Goal: Information Seeking & Learning: Learn about a topic

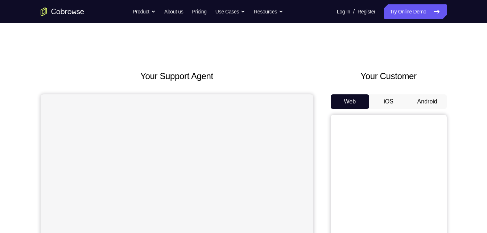
click at [437, 93] on div "Your Customer Web iOS Android" at bounding box center [388, 204] width 116 height 268
click at [429, 99] on button "Android" at bounding box center [427, 101] width 39 height 14
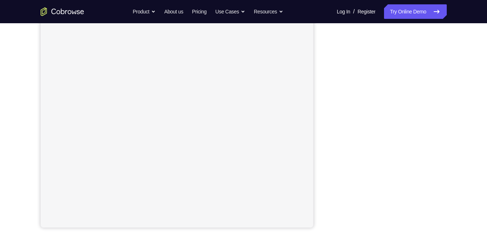
scroll to position [105, 0]
drag, startPoint x: 429, startPoint y: 99, endPoint x: 454, endPoint y: 96, distance: 25.2
click at [454, 96] on div "Your Support Agent Your Customer Web iOS Android Next Steps We’d be happy to gi…" at bounding box center [244, 157] width 464 height 478
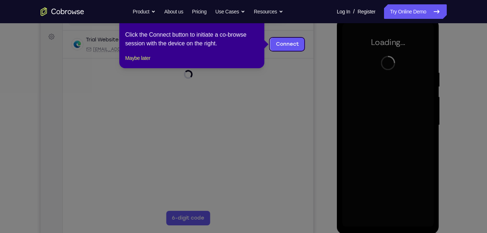
scroll to position [0, 0]
click at [145, 58] on div "1 of 8 × Click the Connect button to initiate a co-browse session with the devi…" at bounding box center [191, 40] width 145 height 57
click at [134, 62] on button "Maybe later" at bounding box center [137, 58] width 25 height 9
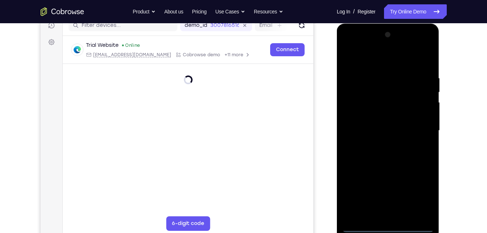
scroll to position [96, 0]
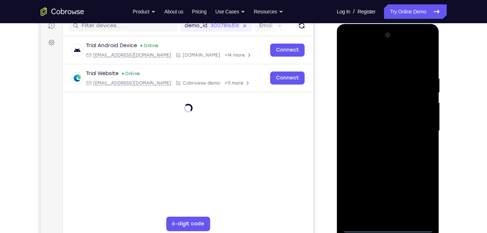
click at [388, 226] on div at bounding box center [387, 130] width 91 height 203
click at [417, 194] on div at bounding box center [387, 130] width 91 height 203
click at [420, 197] on div at bounding box center [387, 130] width 91 height 203
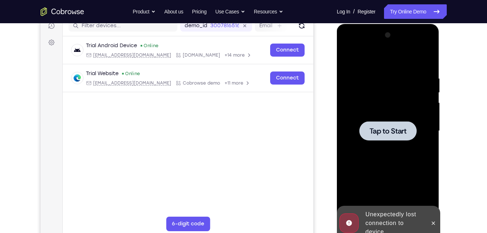
click at [414, 141] on div at bounding box center [387, 130] width 91 height 203
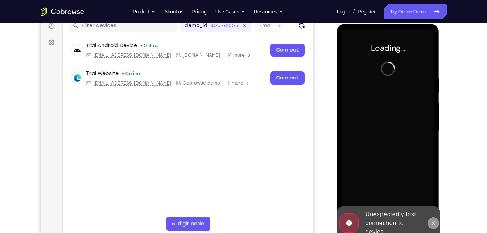
click at [434, 222] on icon at bounding box center [433, 223] width 6 height 6
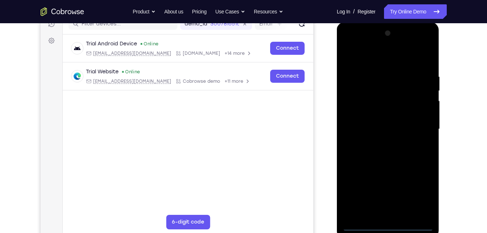
scroll to position [98, 0]
click at [388, 222] on div at bounding box center [387, 128] width 91 height 203
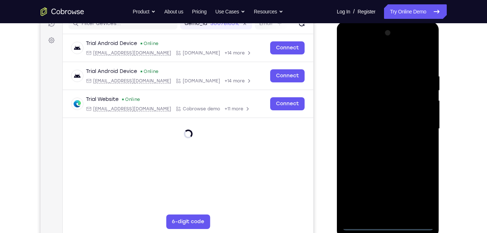
click at [387, 226] on div at bounding box center [387, 128] width 91 height 203
click at [424, 198] on div at bounding box center [387, 128] width 91 height 203
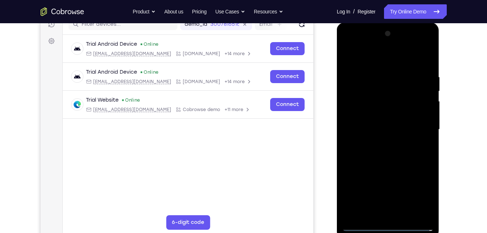
click at [362, 42] on div at bounding box center [387, 129] width 91 height 203
click at [361, 46] on div at bounding box center [387, 129] width 91 height 203
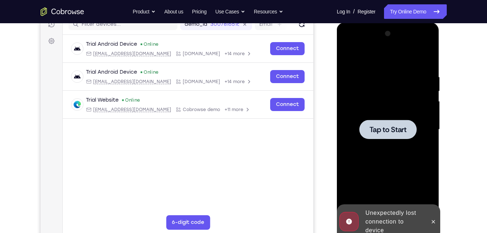
click at [380, 135] on div at bounding box center [387, 129] width 57 height 19
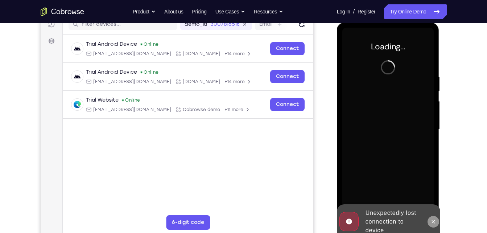
click at [432, 224] on icon at bounding box center [433, 221] width 6 height 6
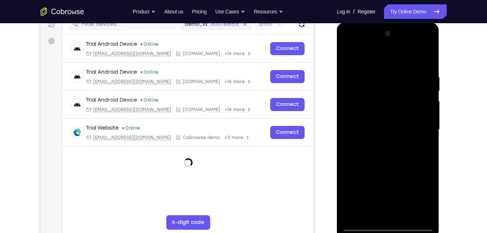
click at [388, 225] on div at bounding box center [387, 129] width 91 height 203
click at [420, 197] on div at bounding box center [387, 129] width 91 height 203
click at [351, 43] on div at bounding box center [387, 129] width 91 height 203
click at [420, 125] on div at bounding box center [387, 129] width 91 height 203
click at [383, 141] on div at bounding box center [387, 129] width 91 height 203
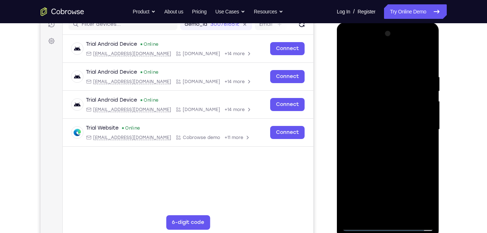
click at [389, 118] on div at bounding box center [387, 129] width 91 height 203
click at [394, 102] on div at bounding box center [387, 129] width 91 height 203
click at [378, 113] on div at bounding box center [387, 129] width 91 height 203
click at [378, 116] on div at bounding box center [387, 129] width 91 height 203
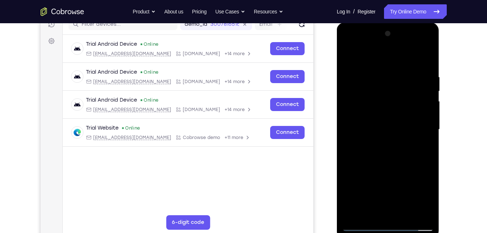
click at [384, 127] on div at bounding box center [387, 129] width 91 height 203
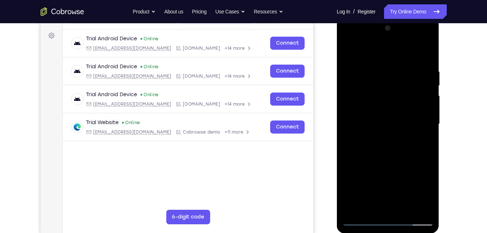
click at [401, 211] on div at bounding box center [387, 123] width 91 height 203
click at [390, 155] on div at bounding box center [387, 123] width 91 height 203
click at [405, 209] on div at bounding box center [387, 123] width 91 height 203
click at [407, 208] on div at bounding box center [387, 123] width 91 height 203
click at [420, 49] on div at bounding box center [387, 123] width 91 height 203
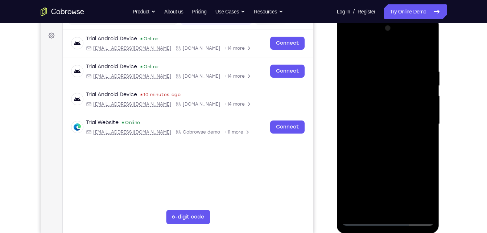
click at [395, 161] on div at bounding box center [387, 123] width 91 height 203
click at [404, 112] on div at bounding box center [387, 123] width 91 height 203
click at [423, 141] on div at bounding box center [387, 123] width 91 height 203
click at [347, 52] on div at bounding box center [387, 123] width 91 height 203
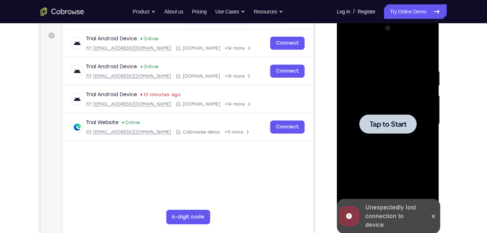
click at [382, 122] on span "Tap to Start" at bounding box center [387, 123] width 37 height 7
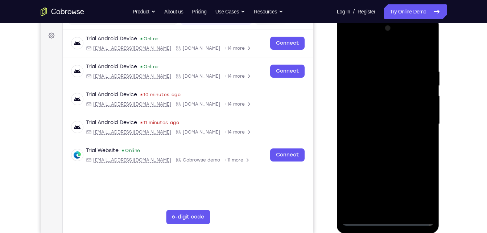
click at [391, 218] on div at bounding box center [387, 123] width 91 height 203
click at [386, 220] on div at bounding box center [387, 123] width 91 height 203
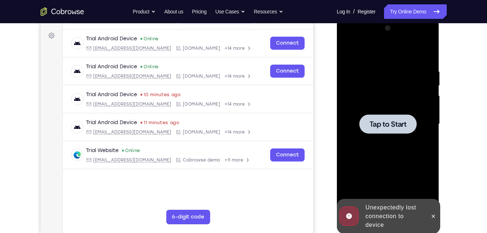
click at [391, 121] on span "Tap to Start" at bounding box center [387, 123] width 37 height 7
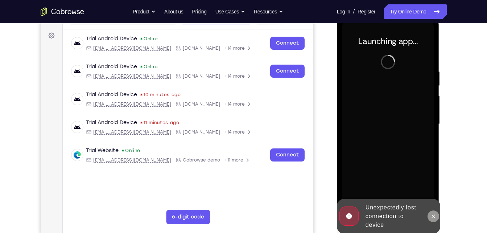
click at [435, 214] on icon at bounding box center [433, 216] width 6 height 6
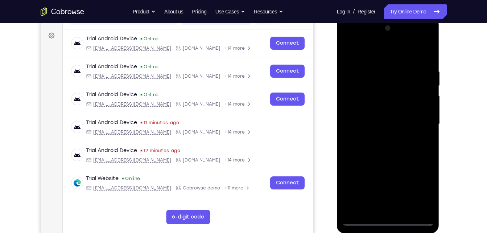
click at [387, 220] on div at bounding box center [387, 123] width 91 height 203
click at [420, 195] on div at bounding box center [387, 123] width 91 height 203
click at [418, 189] on div at bounding box center [387, 123] width 91 height 203
click at [357, 35] on div at bounding box center [387, 123] width 91 height 203
click at [361, 42] on div at bounding box center [387, 123] width 91 height 203
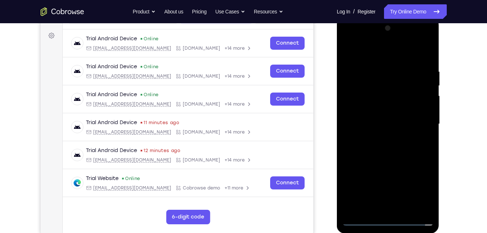
click at [421, 120] on div at bounding box center [387, 123] width 91 height 203
click at [382, 139] on div at bounding box center [387, 123] width 91 height 203
click at [411, 118] on div at bounding box center [387, 123] width 91 height 203
click at [383, 110] on div at bounding box center [387, 123] width 91 height 203
click at [381, 122] on div at bounding box center [387, 123] width 91 height 203
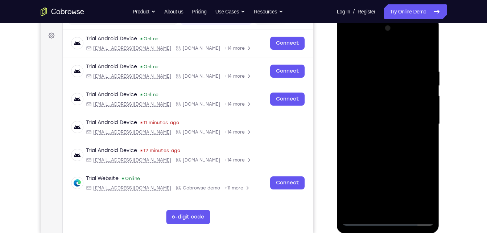
click at [381, 122] on div at bounding box center [387, 123] width 91 height 203
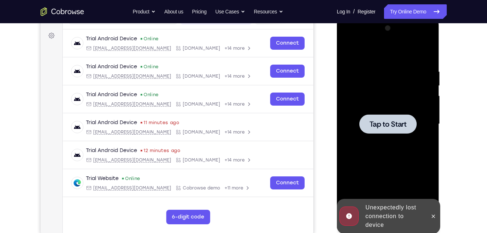
drag, startPoint x: 381, startPoint y: 122, endPoint x: 54, endPoint y: -27, distance: 359.3
click at [337, 17] on html "Online web based iOS Simulators and Android Emulators. Run iPhone, iPad, Mobile…" at bounding box center [388, 125] width 103 height 217
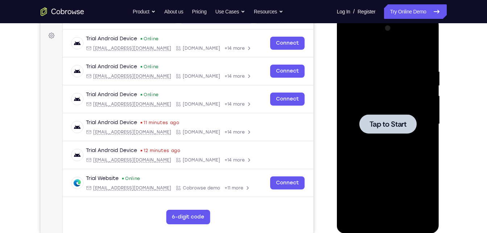
click at [394, 141] on div at bounding box center [387, 123] width 91 height 203
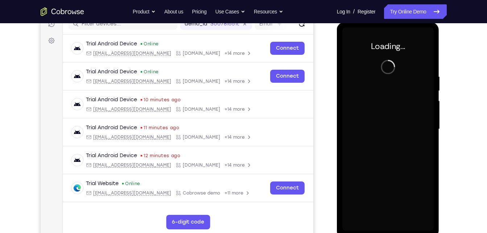
scroll to position [97, 0]
click at [343, 55] on div at bounding box center [387, 129] width 91 height 203
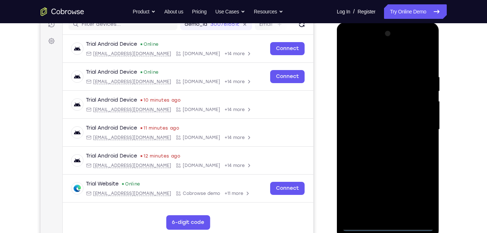
click at [343, 55] on div at bounding box center [387, 129] width 91 height 203
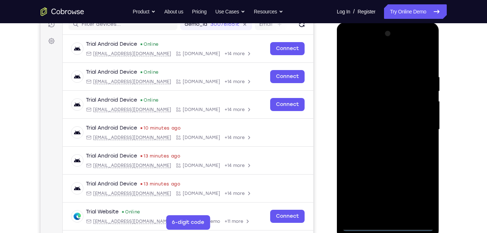
click at [390, 224] on div at bounding box center [387, 129] width 91 height 203
click at [391, 227] on div at bounding box center [387, 129] width 91 height 203
click at [421, 195] on div at bounding box center [387, 129] width 91 height 203
click at [351, 45] on div at bounding box center [387, 129] width 91 height 203
click at [421, 124] on div at bounding box center [387, 129] width 91 height 203
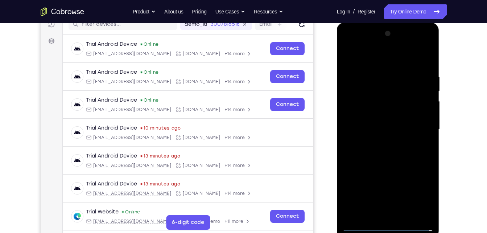
click at [380, 144] on div at bounding box center [387, 129] width 91 height 203
click at [378, 120] on div at bounding box center [387, 129] width 91 height 203
click at [382, 114] on div at bounding box center [387, 129] width 91 height 203
click at [415, 126] on div at bounding box center [387, 129] width 91 height 203
click at [405, 215] on div at bounding box center [387, 129] width 91 height 203
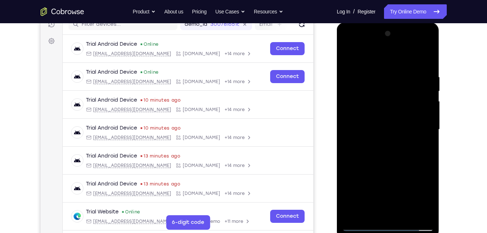
click at [409, 161] on div at bounding box center [387, 129] width 91 height 203
click at [407, 213] on div at bounding box center [387, 129] width 91 height 203
drag, startPoint x: 392, startPoint y: 167, endPoint x: 386, endPoint y: 166, distance: 6.2
click at [386, 166] on div at bounding box center [387, 129] width 91 height 203
click at [388, 167] on div at bounding box center [387, 129] width 91 height 203
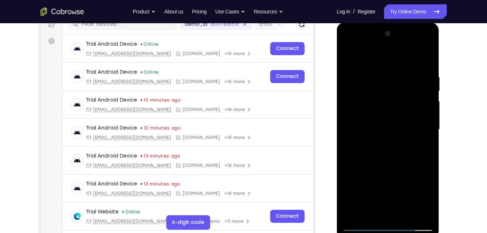
click at [412, 120] on div at bounding box center [387, 129] width 91 height 203
click at [423, 148] on div at bounding box center [387, 129] width 91 height 203
click at [349, 57] on div at bounding box center [387, 129] width 91 height 203
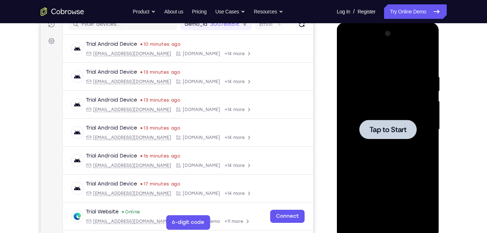
click at [409, 148] on div at bounding box center [387, 129] width 91 height 203
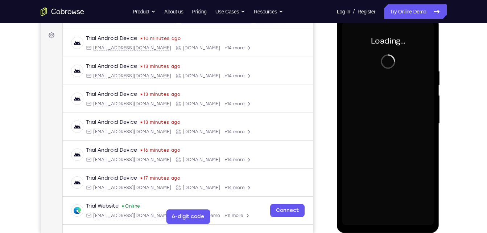
scroll to position [103, 0]
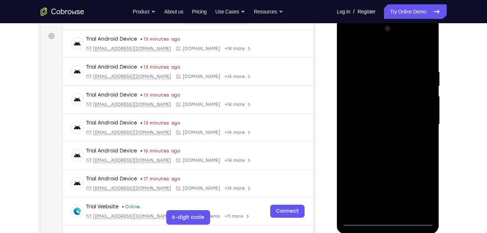
click at [389, 221] on div at bounding box center [387, 124] width 91 height 203
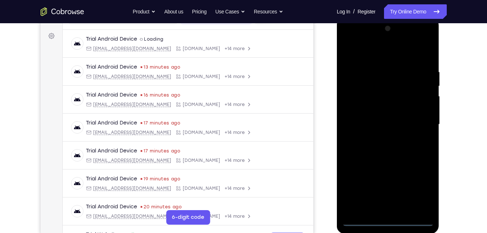
click at [389, 221] on div at bounding box center [387, 124] width 91 height 203
click at [421, 191] on div at bounding box center [387, 124] width 91 height 203
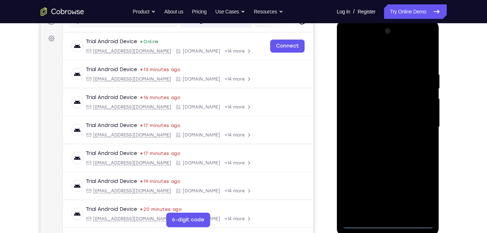
scroll to position [100, 0]
click at [405, 159] on div at bounding box center [387, 127] width 91 height 203
click at [417, 121] on div at bounding box center [387, 127] width 91 height 203
click at [380, 140] on div at bounding box center [387, 127] width 91 height 203
click at [391, 117] on div at bounding box center [387, 127] width 91 height 203
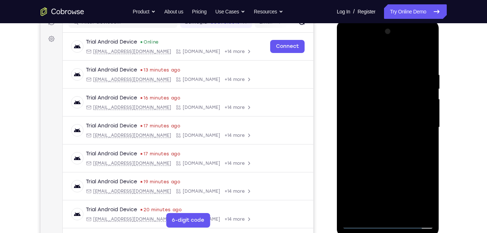
click at [370, 112] on div at bounding box center [387, 127] width 91 height 203
click at [368, 126] on div at bounding box center [387, 127] width 91 height 203
click at [385, 149] on div at bounding box center [387, 127] width 91 height 203
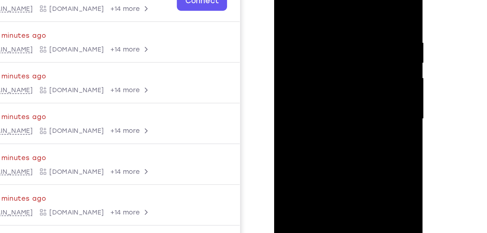
click at [448, 143] on div "Your Support Agent Your Customer Web iOS Android Next Steps We’d be happy to gi…" at bounding box center [244, 163] width 464 height 478
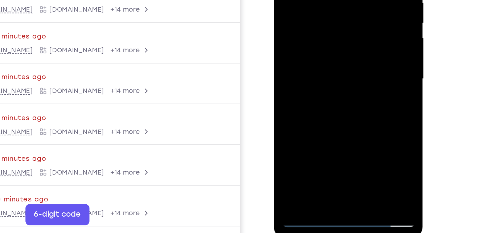
scroll to position [111, 0]
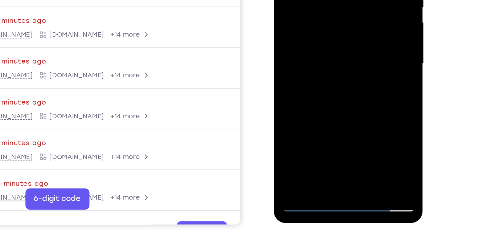
click at [335, 95] on div at bounding box center [324, 14] width 91 height 203
click at [330, 53] on div at bounding box center [324, 14] width 91 height 203
click at [330, 51] on div at bounding box center [324, 14] width 91 height 203
click at [312, 110] on div at bounding box center [324, 14] width 91 height 203
click at [364, 101] on div at bounding box center [324, 14] width 91 height 203
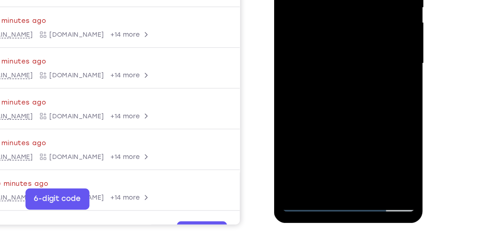
drag, startPoint x: 342, startPoint y: 98, endPoint x: 346, endPoint y: 98, distance: 4.7
click at [346, 98] on div at bounding box center [324, 14] width 91 height 203
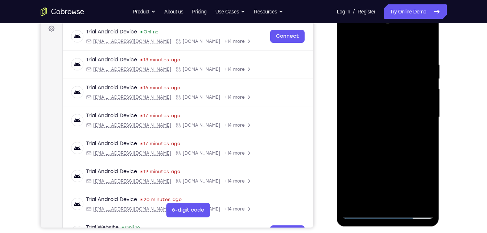
click at [399, 154] on div at bounding box center [387, 117] width 91 height 203
click at [350, 43] on div at bounding box center [387, 117] width 91 height 203
click at [370, 203] on div at bounding box center [387, 117] width 91 height 203
click at [388, 46] on div at bounding box center [387, 117] width 91 height 203
click at [425, 42] on div at bounding box center [387, 117] width 91 height 203
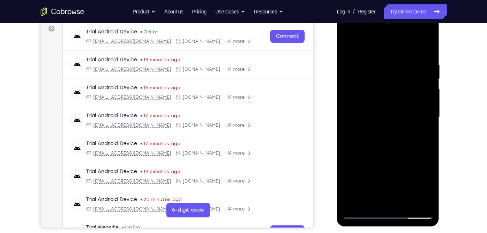
click at [353, 202] on div at bounding box center [387, 117] width 91 height 203
click at [383, 63] on div at bounding box center [387, 117] width 91 height 203
click at [375, 204] on div at bounding box center [387, 117] width 91 height 203
click at [372, 202] on div at bounding box center [387, 117] width 91 height 203
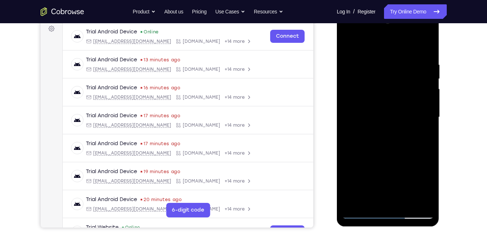
click at [372, 202] on div at bounding box center [387, 117] width 91 height 203
click at [369, 42] on div at bounding box center [387, 117] width 91 height 203
click at [414, 43] on div at bounding box center [387, 117] width 91 height 203
